Goal: Task Accomplishment & Management: Complete application form

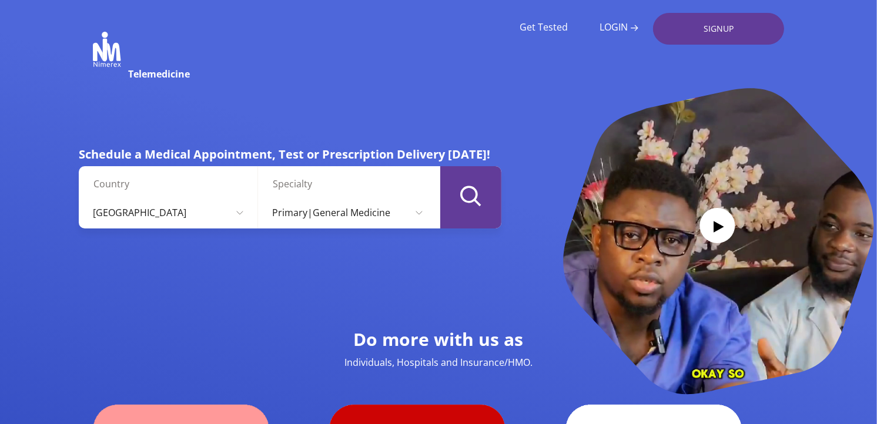
click at [338, 224] on select "Primary|General Medicine Clinical laboratory sciences Dermatology Dietetics Eme…" at bounding box center [347, 213] width 167 height 32
click at [224, 261] on icon at bounding box center [267, 278] width 176 height 88
click at [290, 189] on label "Specialty" at bounding box center [352, 184] width 158 height 14
click at [251, 197] on select "Nigeria USA" at bounding box center [168, 213] width 167 height 32
click at [718, 32] on link "SIGNUP" at bounding box center [718, 29] width 131 height 32
